Goal: Find specific page/section: Locate a particular part of the current website

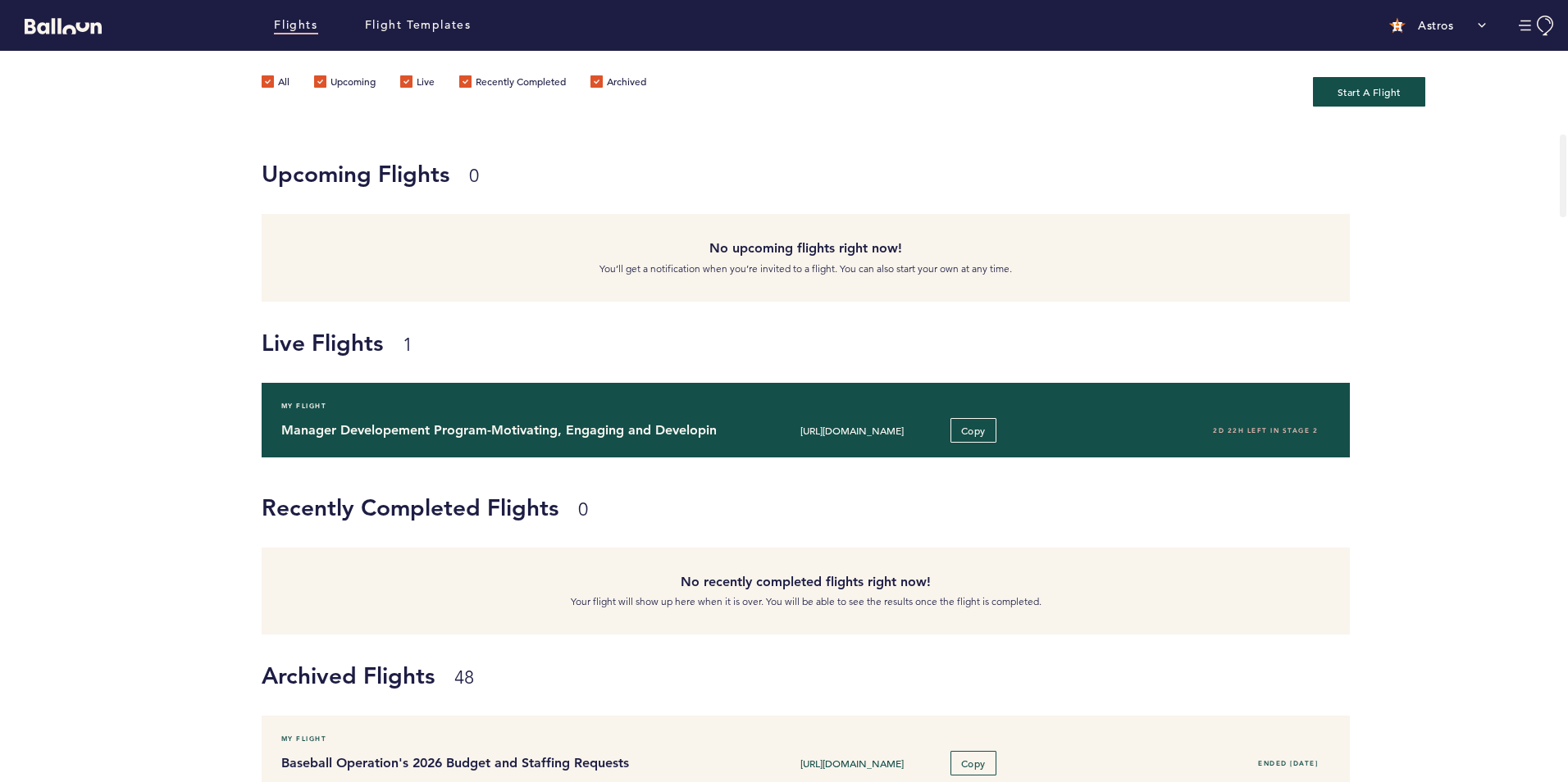
click at [504, 415] on div "My Flight Manager Developement Program-Motivating, Engaging and Developing your…" at bounding box center [805, 420] width 1089 height 75
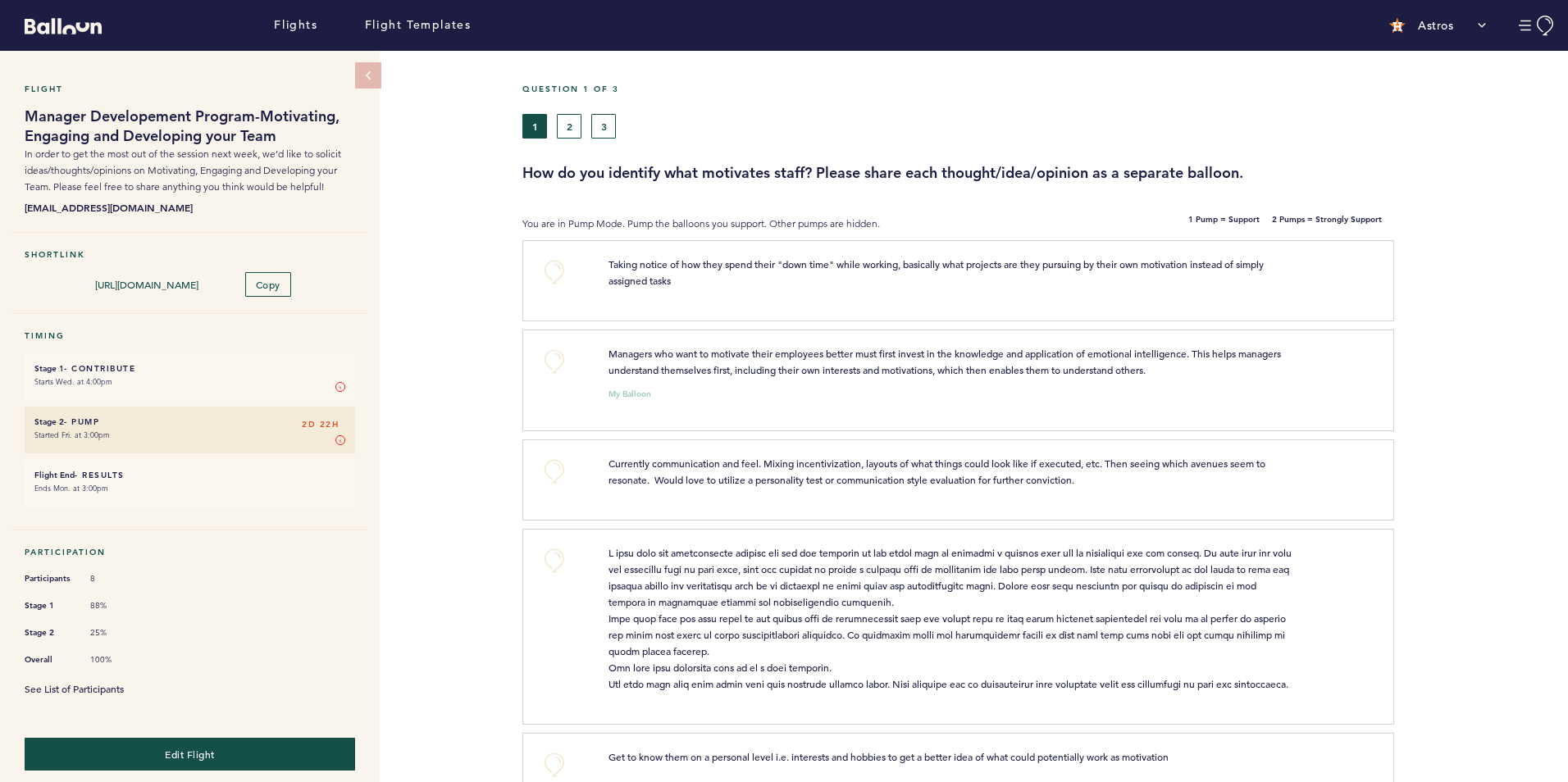
click at [108, 683] on link "See List of Participants" at bounding box center [75, 689] width 100 height 13
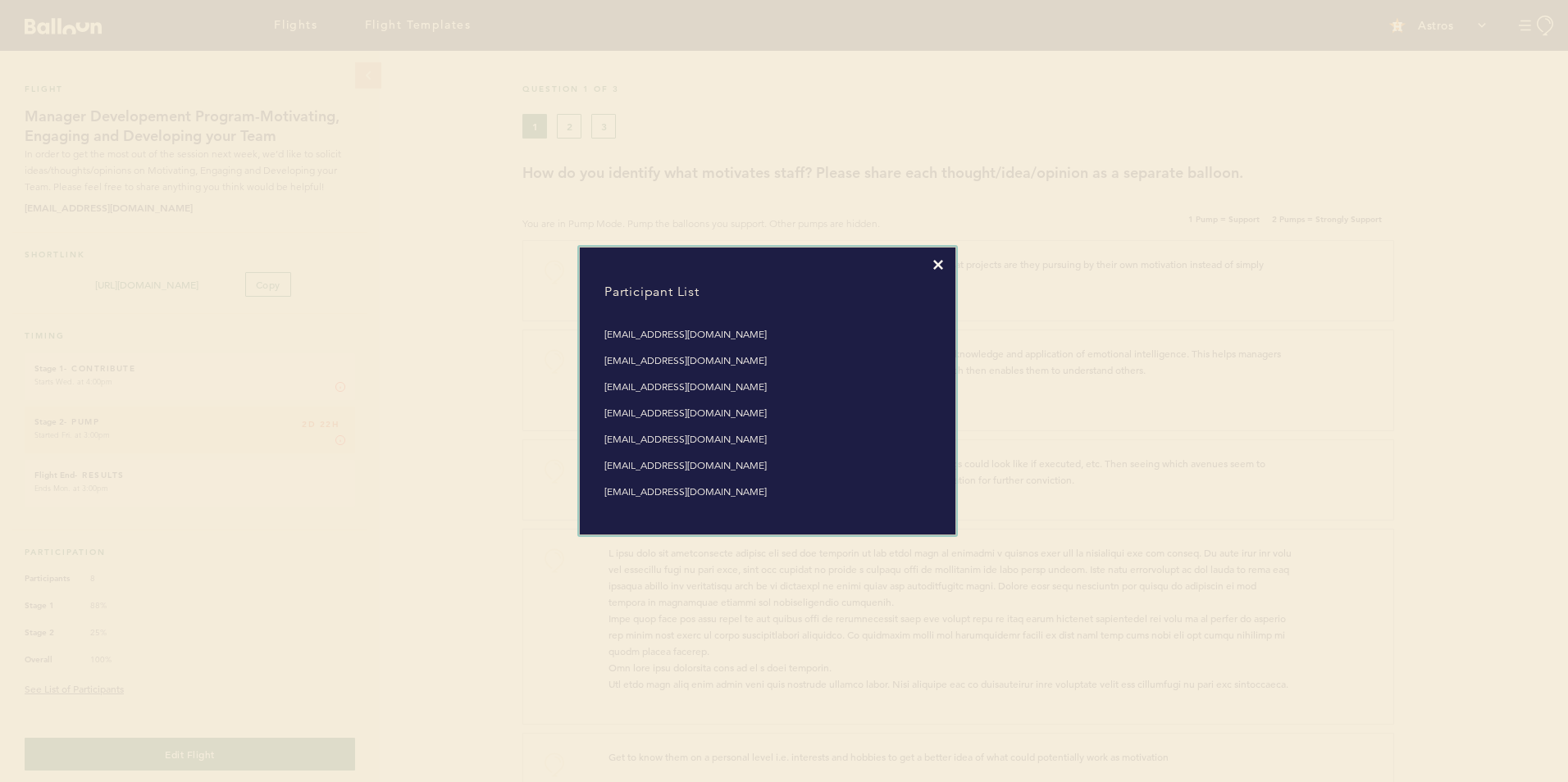
click at [933, 268] on icon at bounding box center [938, 264] width 10 height 10
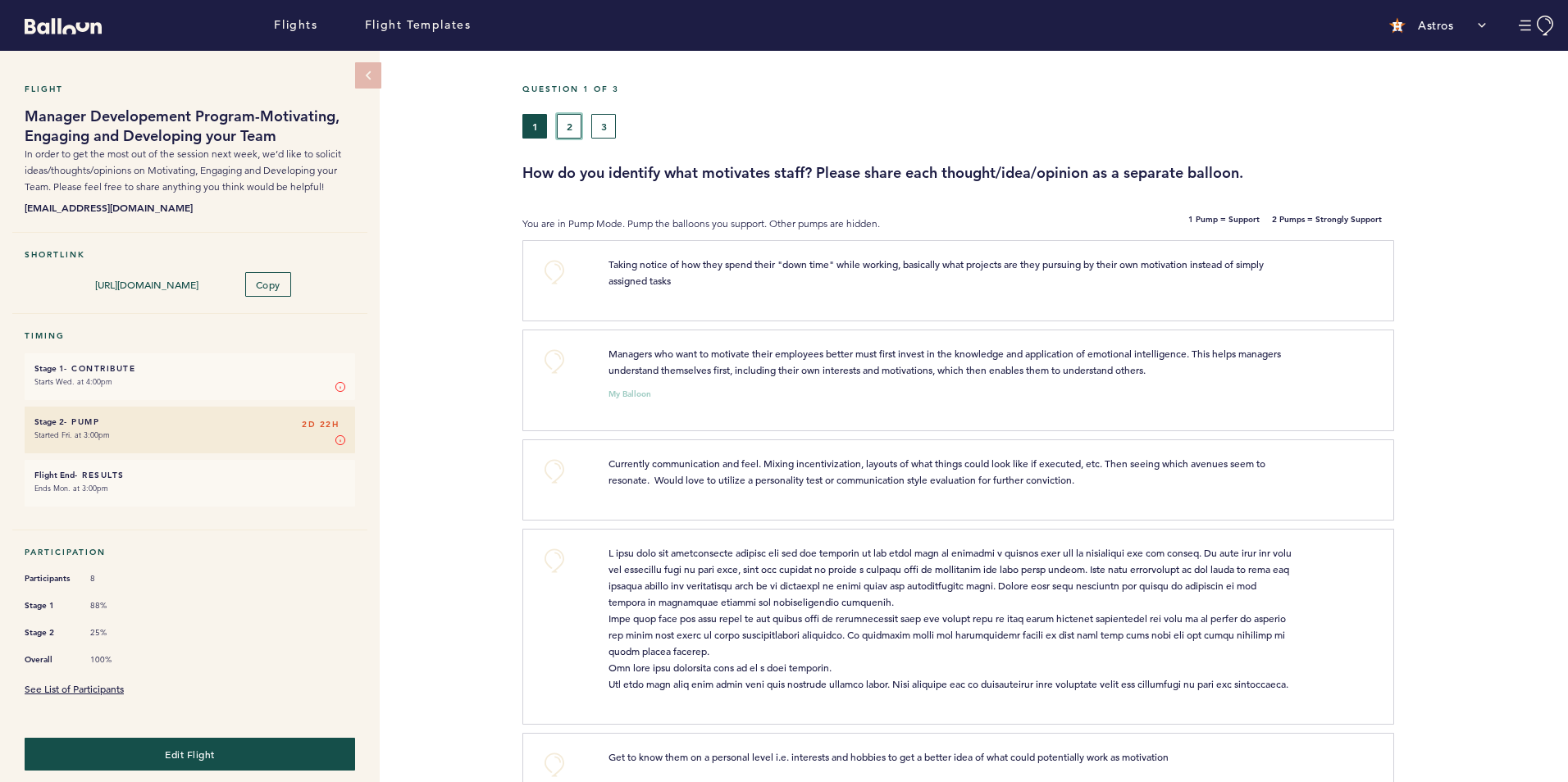
click at [564, 128] on button "2" at bounding box center [569, 126] width 25 height 25
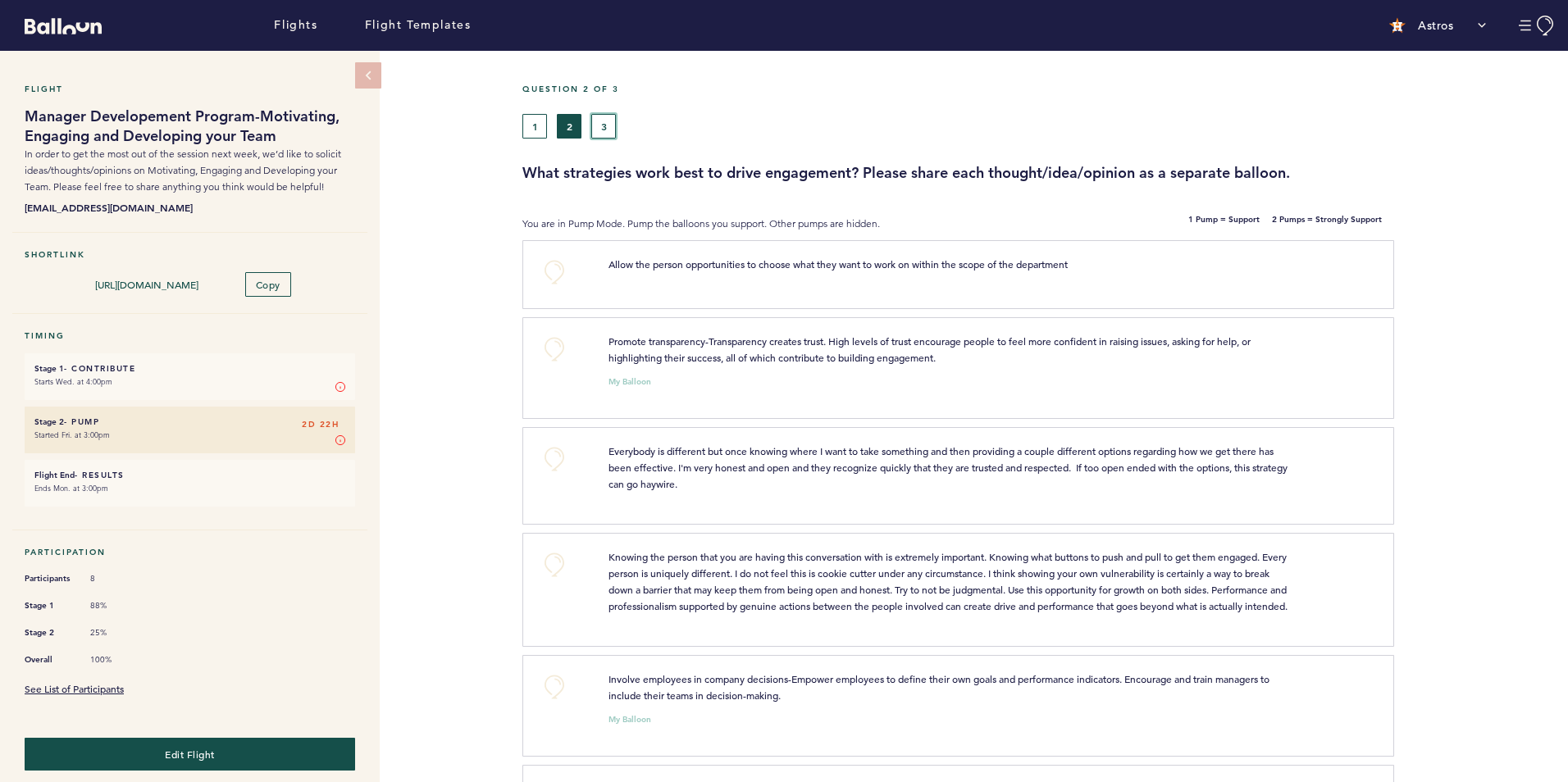
click at [598, 120] on button "3" at bounding box center [604, 126] width 25 height 25
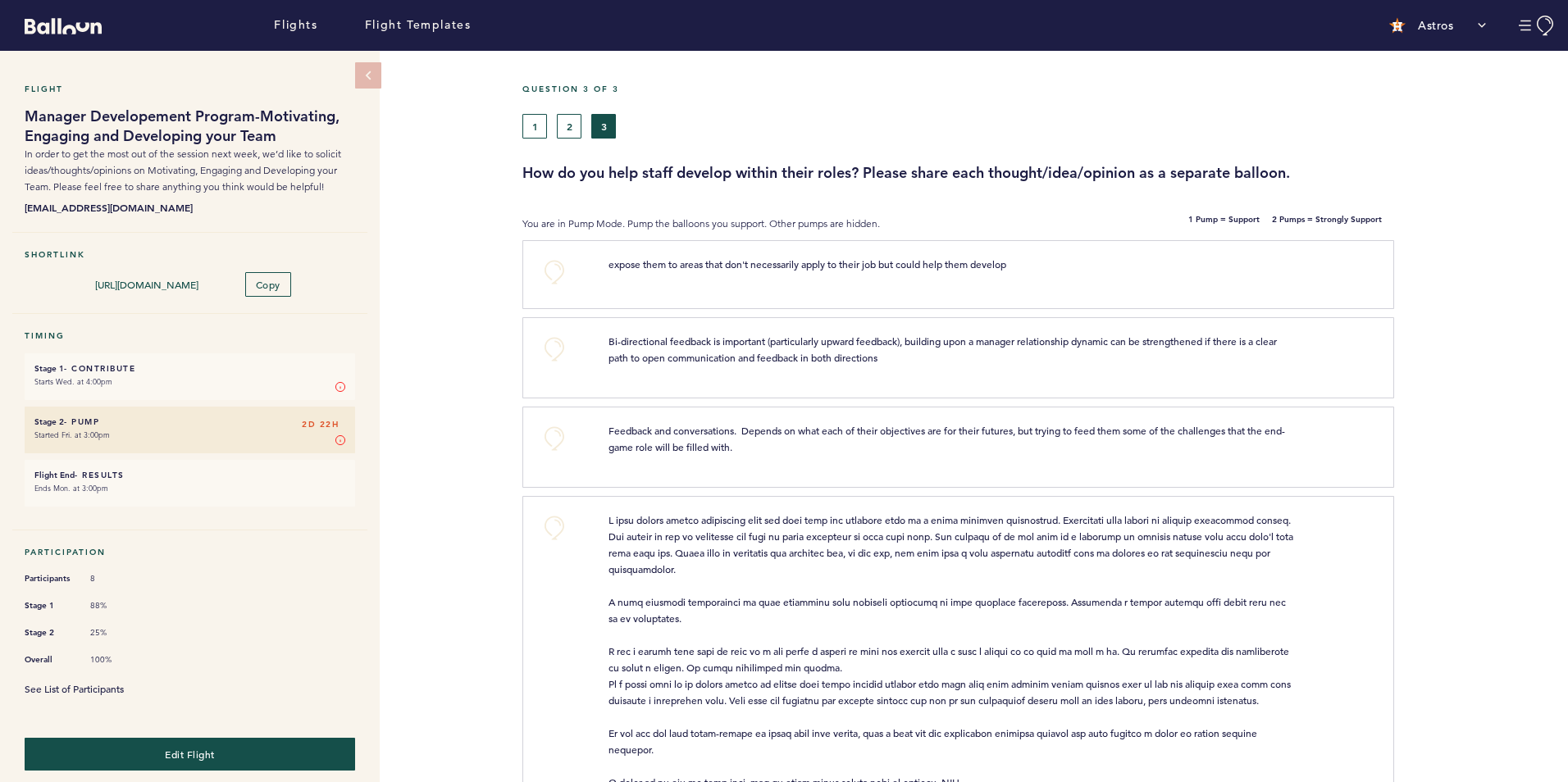
click at [90, 683] on link "See List of Participants" at bounding box center [75, 689] width 100 height 13
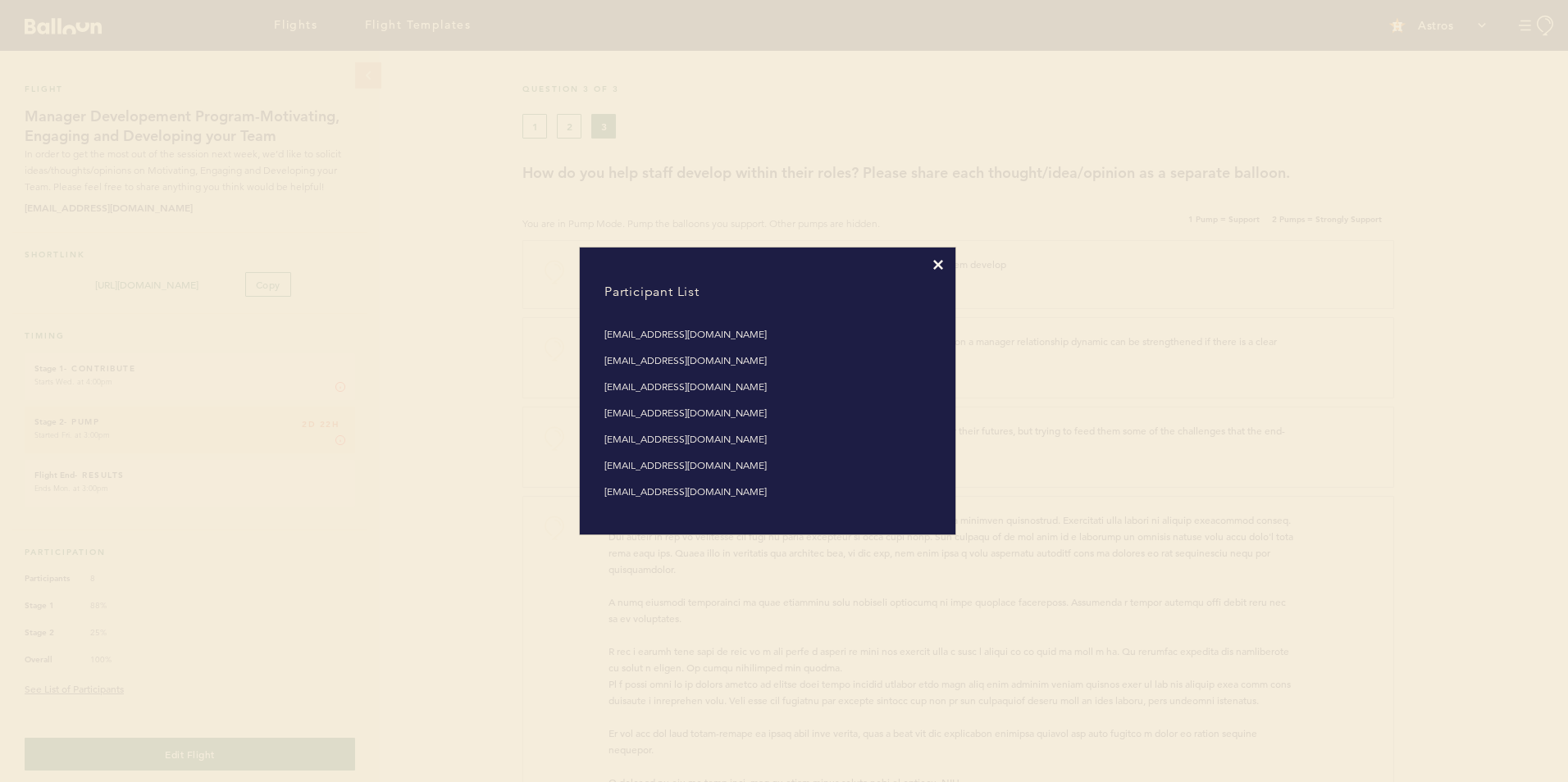
click at [936, 264] on icon at bounding box center [938, 264] width 10 height 10
